Goal: Task Accomplishment & Management: Use online tool/utility

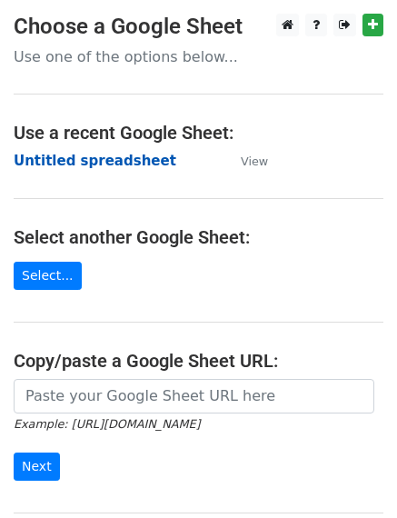
click at [104, 165] on strong "Untitled spreadsheet" at bounding box center [95, 161] width 163 height 16
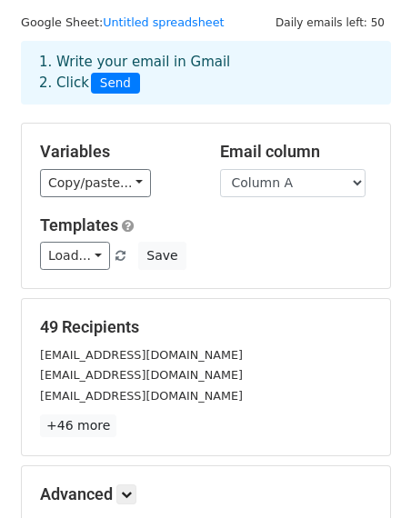
scroll to position [182, 0]
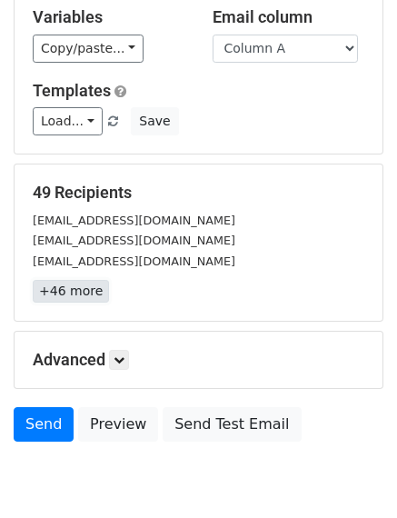
click at [85, 293] on link "+46 more" at bounding box center [71, 291] width 76 height 23
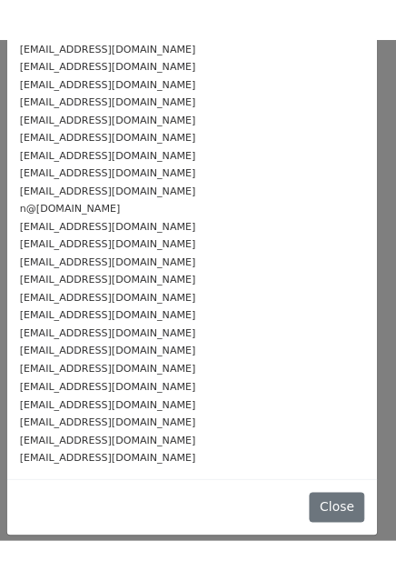
scroll to position [585, 0]
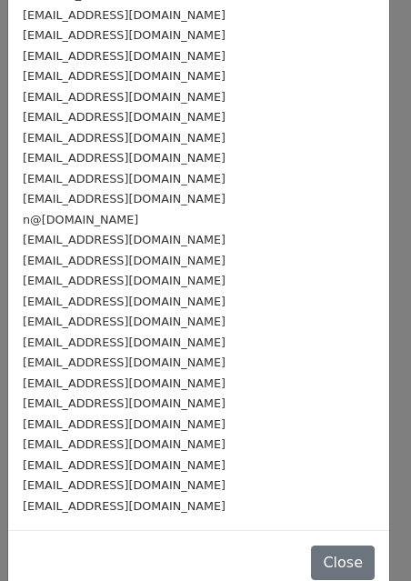
click at [270, 291] on div "reklama@rndonline.ru" at bounding box center [199, 301] width 352 height 21
click at [311, 517] on button "Close" at bounding box center [343, 562] width 64 height 35
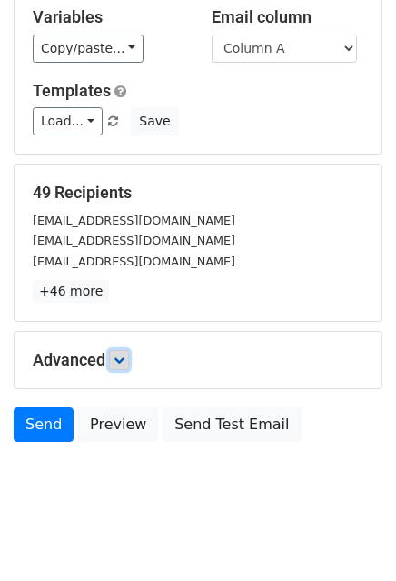
click at [116, 356] on icon at bounding box center [119, 360] width 11 height 11
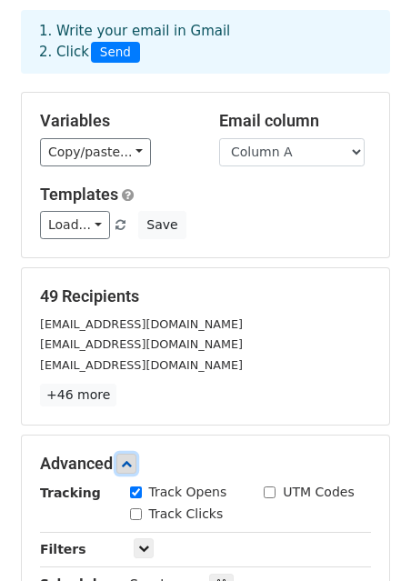
scroll to position [0, 0]
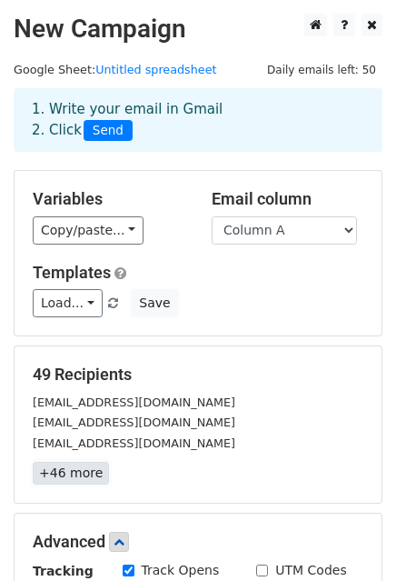
click at [63, 478] on link "+46 more" at bounding box center [71, 473] width 76 height 23
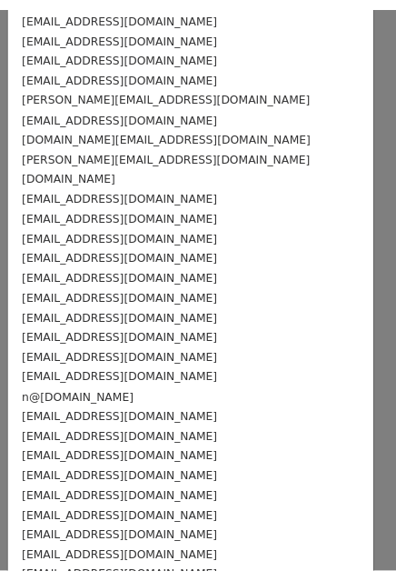
scroll to position [585, 0]
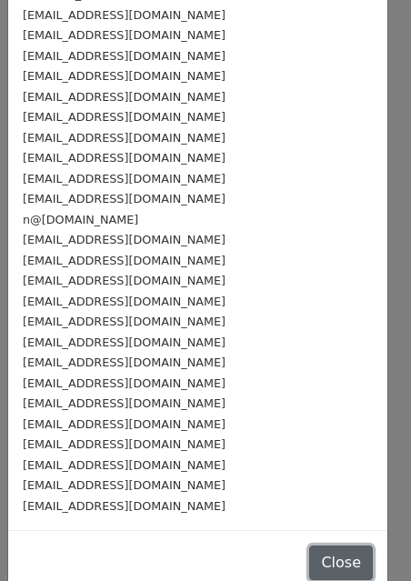
click at [309, 517] on button "Close" at bounding box center [341, 562] width 64 height 35
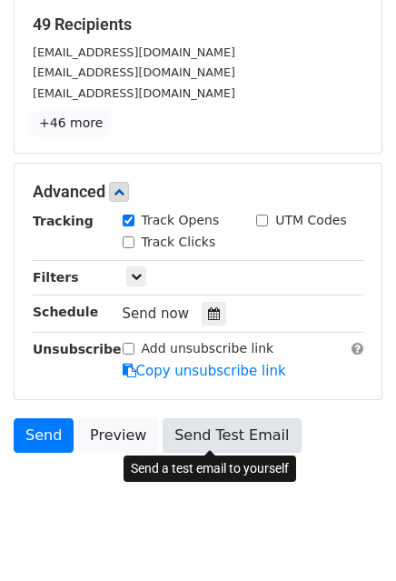
scroll to position [374, 0]
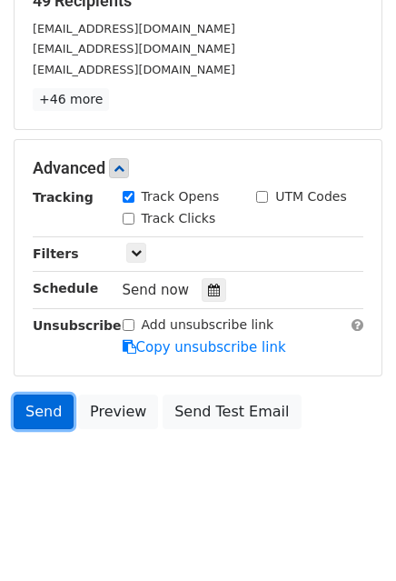
click at [34, 411] on link "Send" at bounding box center [44, 412] width 60 height 35
